Goal: Information Seeking & Learning: Find specific page/section

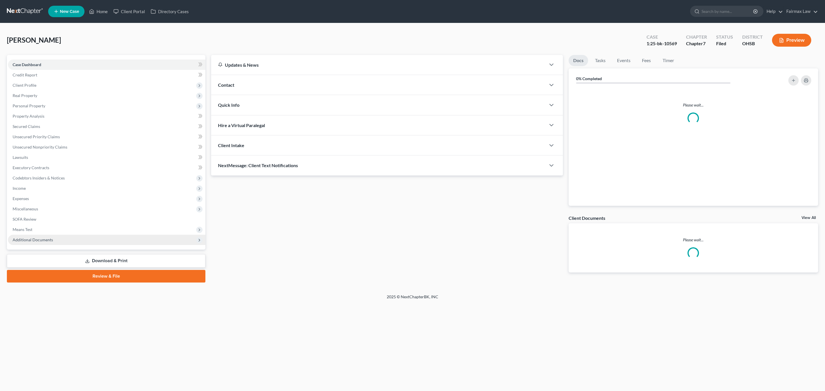
click at [46, 242] on span "Additional Documents" at bounding box center [33, 239] width 40 height 5
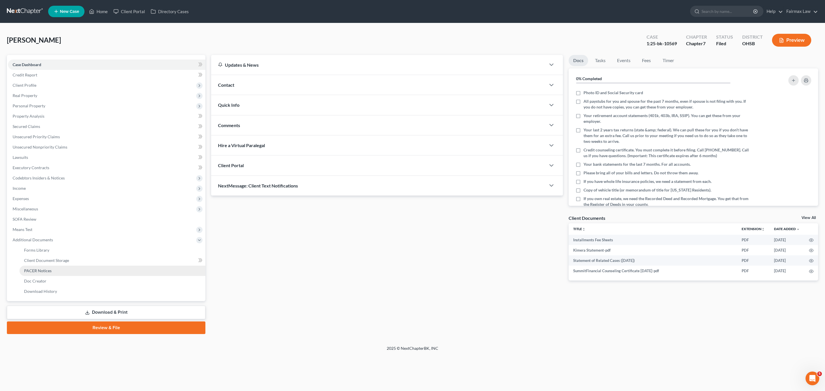
click at [42, 268] on span "PACER Notices" at bounding box center [37, 270] width 27 height 5
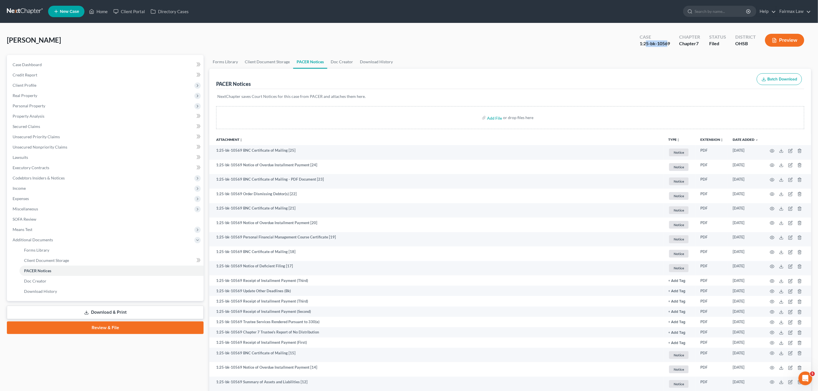
drag, startPoint x: 669, startPoint y: 42, endPoint x: 648, endPoint y: 46, distance: 21.7
click at [648, 46] on div "1:25-bk-10569" at bounding box center [655, 43] width 30 height 7
click at [650, 51] on div "Starnes, Kimera Upgraded Case 1:25-bk-10569 Chapter Chapter 7 Status Filed Dist…" at bounding box center [409, 42] width 804 height 25
drag, startPoint x: 671, startPoint y: 43, endPoint x: 640, endPoint y: 46, distance: 31.4
click at [640, 46] on div "Case 1:25-bk-10569" at bounding box center [655, 40] width 40 height 17
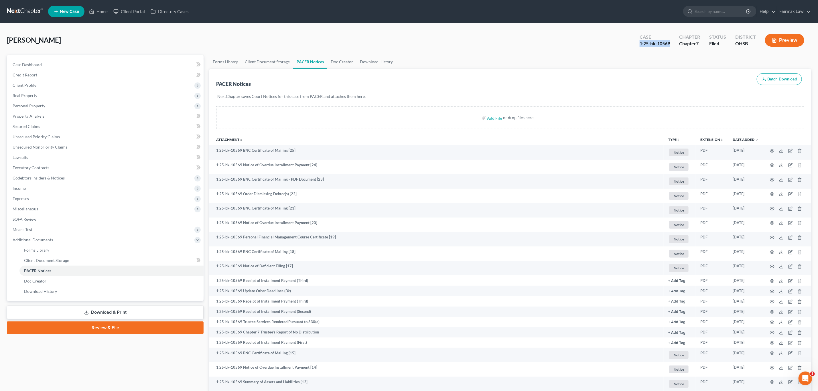
copy div "1:25-bk-10569"
click at [602, 36] on div "Starnes, Kimera Upgraded Case 1:25-bk-10569 Chapter Chapter 7 Status Filed Dist…" at bounding box center [409, 42] width 804 height 25
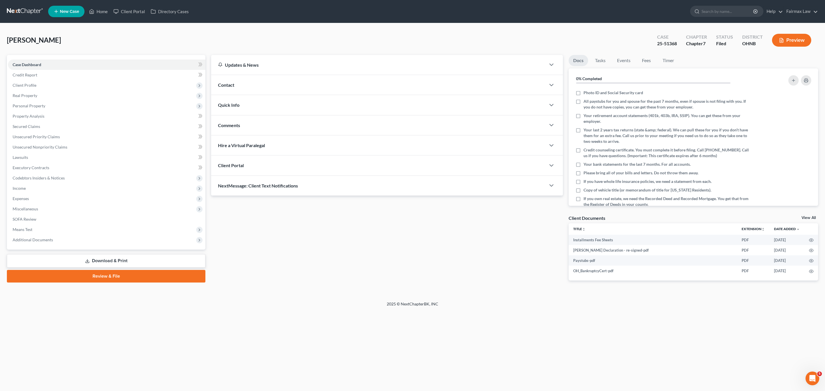
drag, startPoint x: 324, startPoint y: 284, endPoint x: 335, endPoint y: 264, distance: 23.3
click at [324, 284] on div "Updates & News × Ohio Northern District Notes: July 24th - The Northern Distric…" at bounding box center [386, 172] width 357 height 235
